Goal: Information Seeking & Learning: Learn about a topic

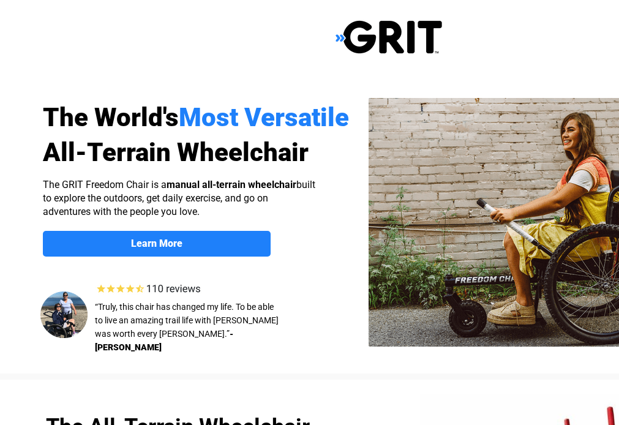
select select "US"
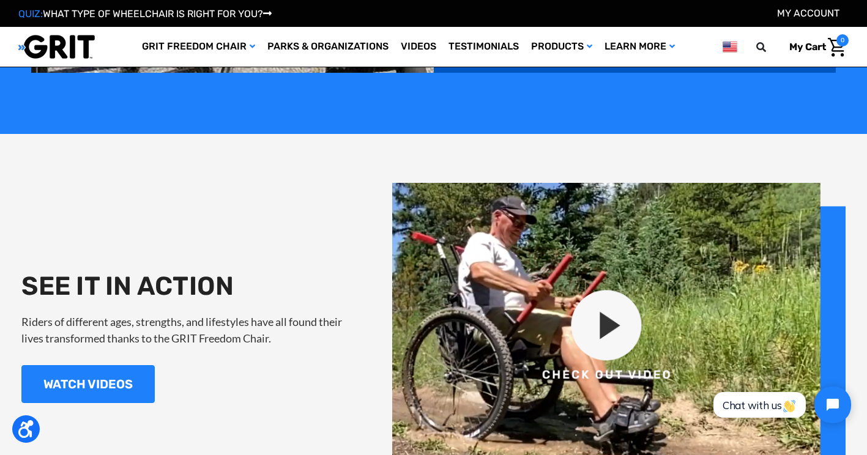
scroll to position [1224, 0]
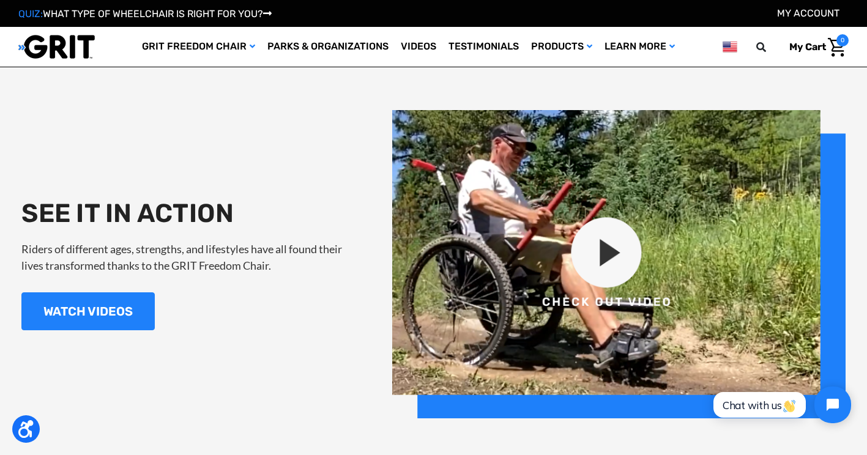
click at [609, 247] on img at bounding box center [618, 264] width 453 height 309
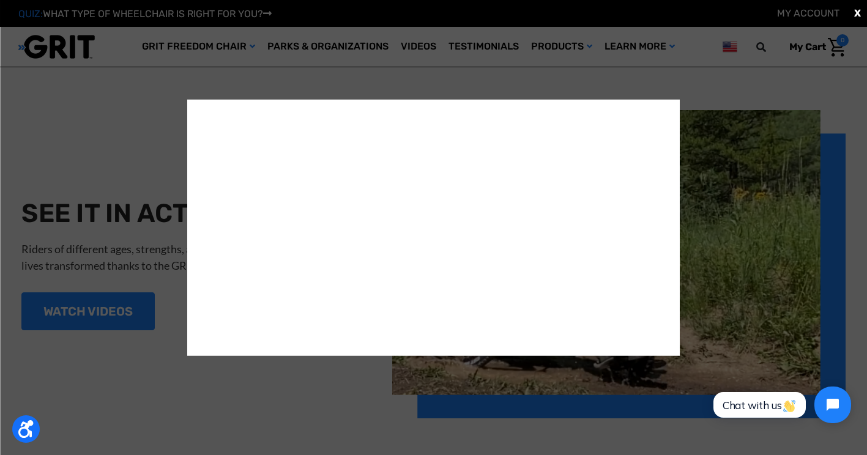
click at [708, 83] on div "X" at bounding box center [433, 227] width 867 height 455
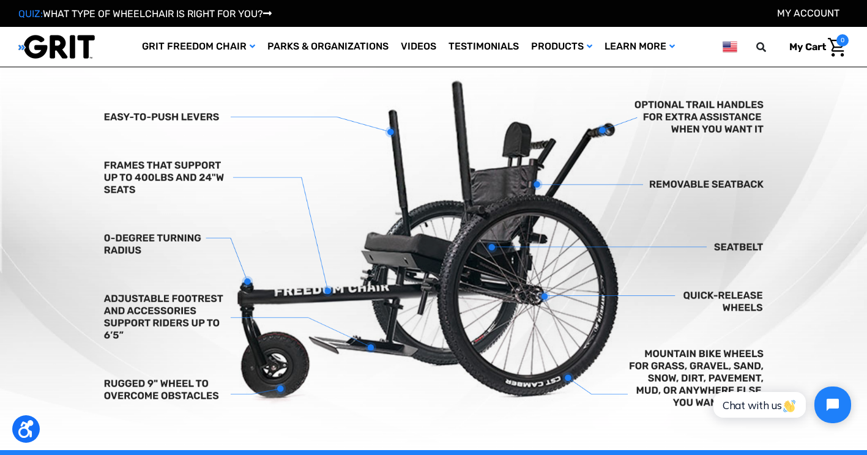
scroll to position [367, 0]
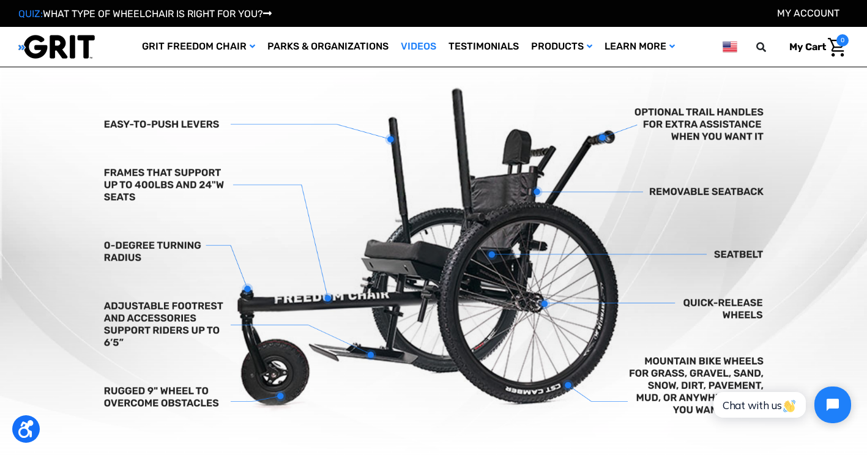
click at [417, 42] on link "Videos" at bounding box center [419, 47] width 48 height 40
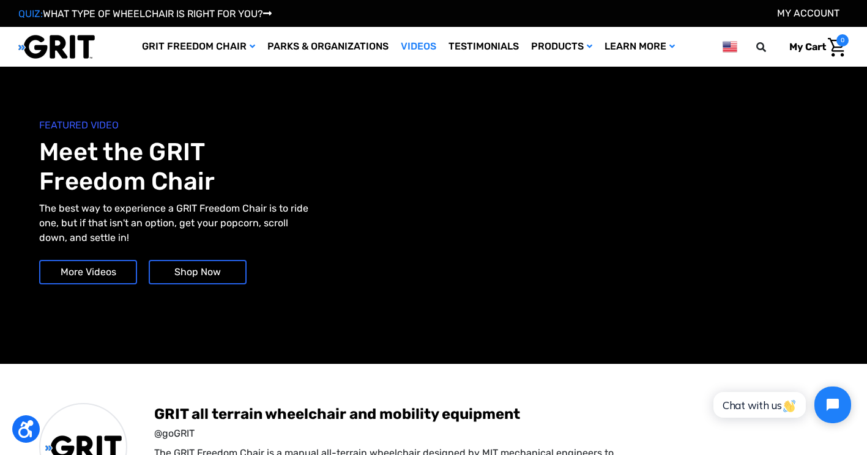
click at [99, 275] on link "More Videos" at bounding box center [88, 272] width 98 height 24
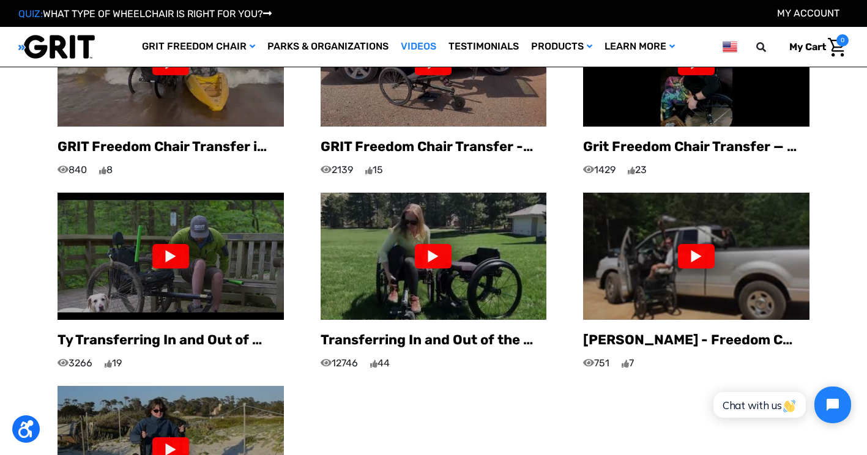
scroll to position [857, 0]
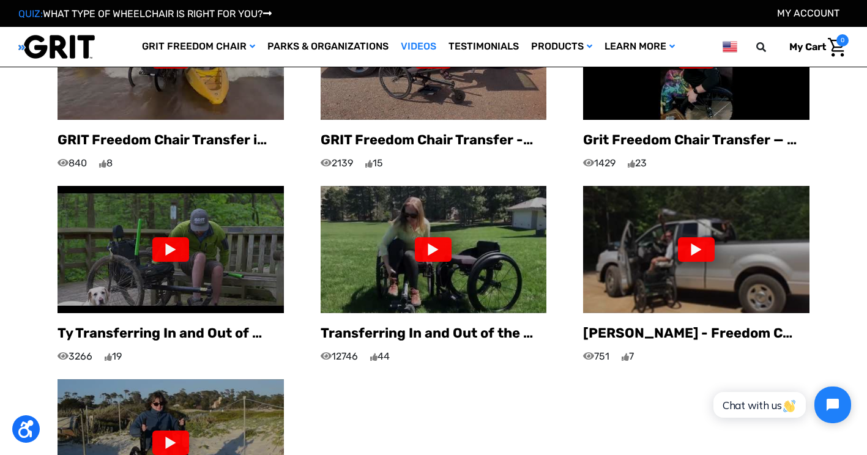
click at [163, 238] on div at bounding box center [170, 250] width 37 height 24
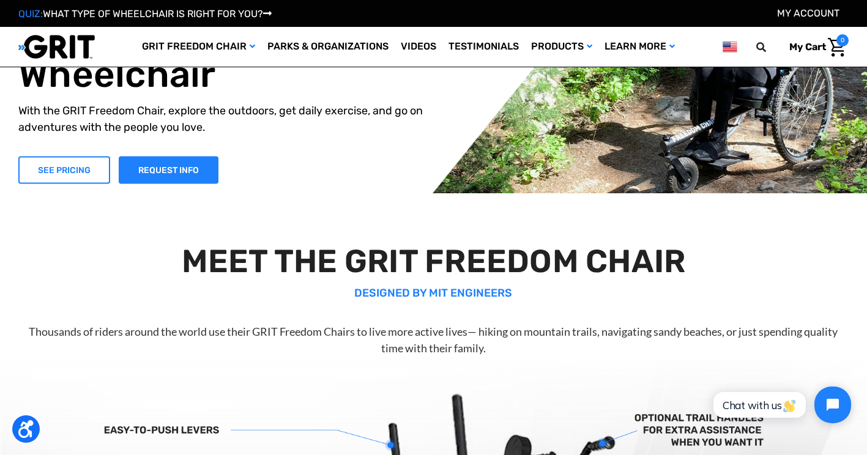
click at [74, 169] on link "SEE PRICING" at bounding box center [64, 170] width 92 height 28
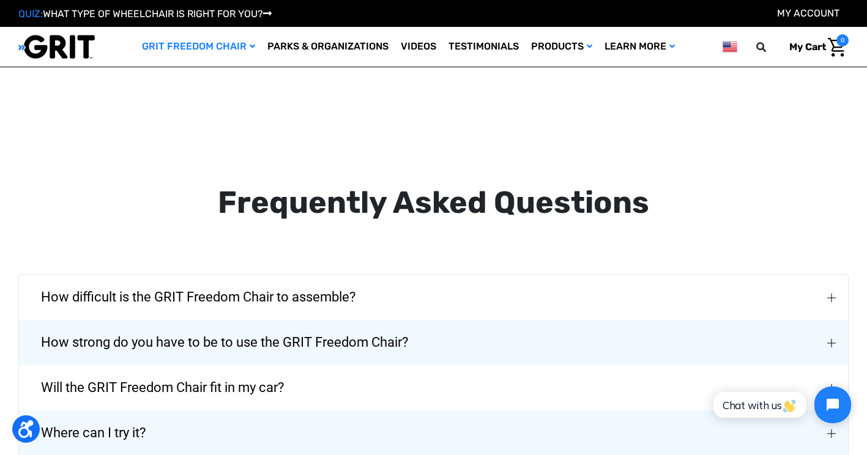
scroll to position [1775, 0]
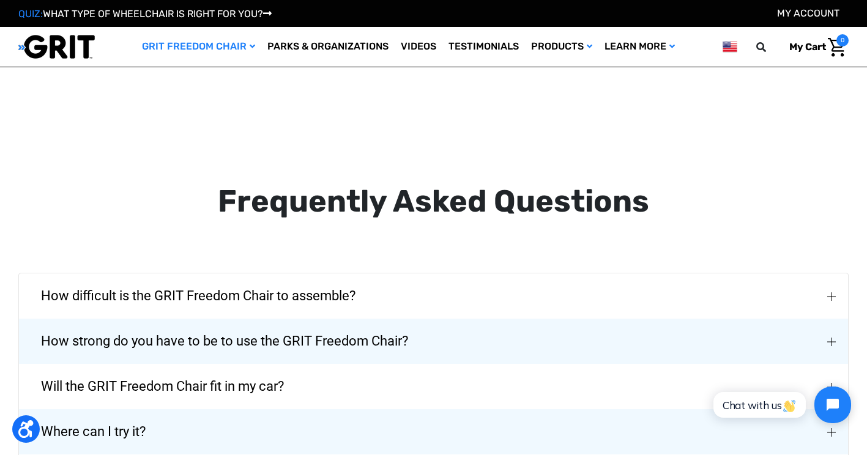
click at [827, 326] on button "How strong do you have to be to use the GRIT Freedom Chair?" at bounding box center [433, 341] width 829 height 45
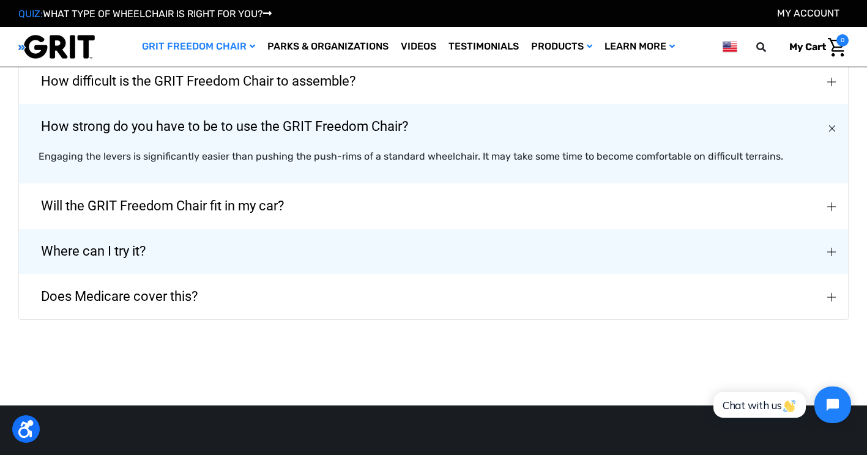
scroll to position [2020, 0]
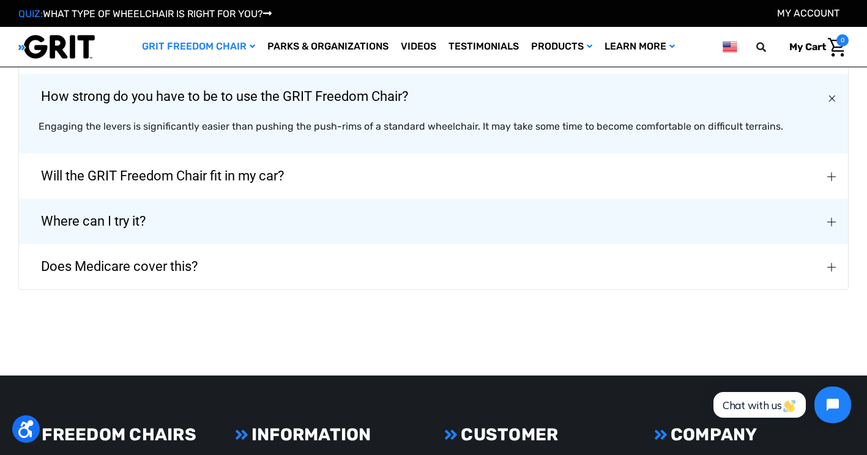
click at [828, 263] on img "Does Medicare cover this?" at bounding box center [832, 267] width 9 height 9
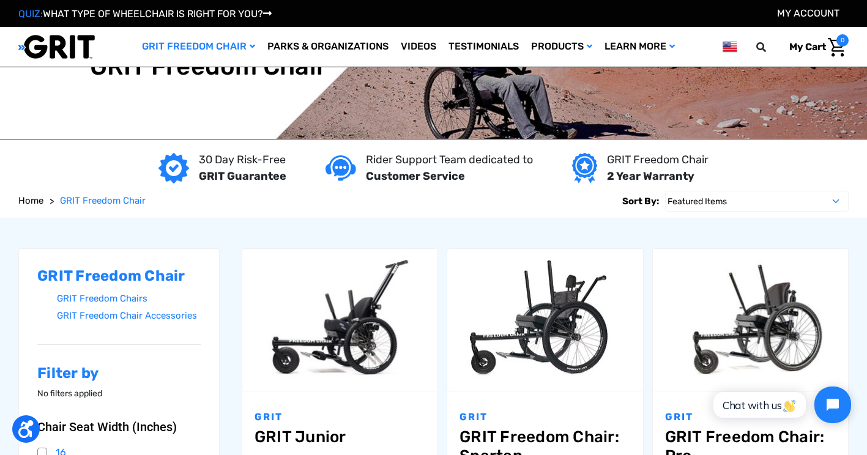
scroll to position [0, 0]
